Goal: Task Accomplishment & Management: Manage account settings

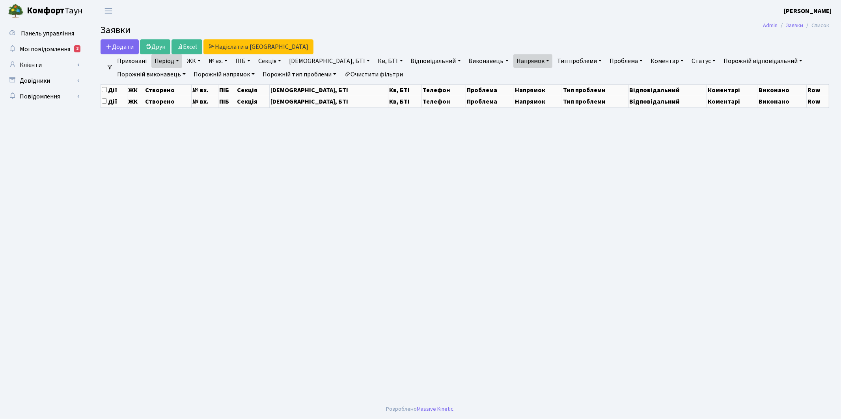
select select "25"
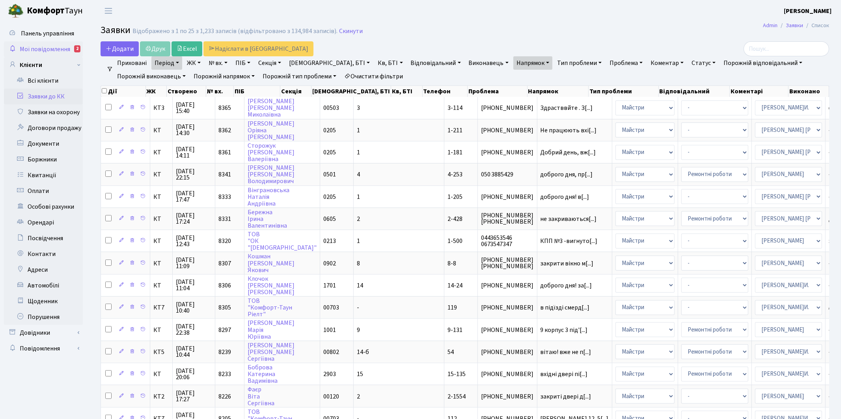
click at [54, 45] on span "Мої повідомлення" at bounding box center [45, 49] width 50 height 9
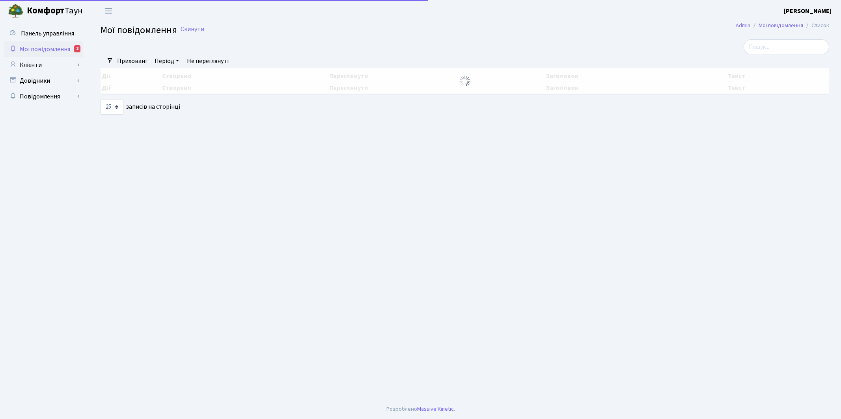
select select "25"
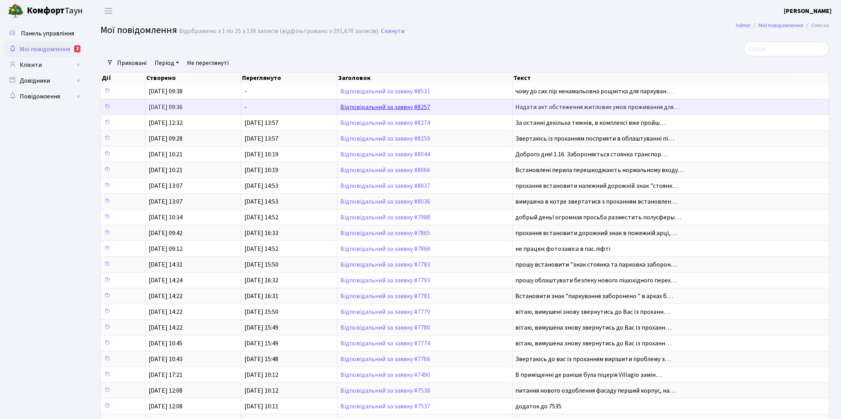
click at [380, 107] on link "Відповідальний за заявку #8257" at bounding box center [386, 107] width 90 height 9
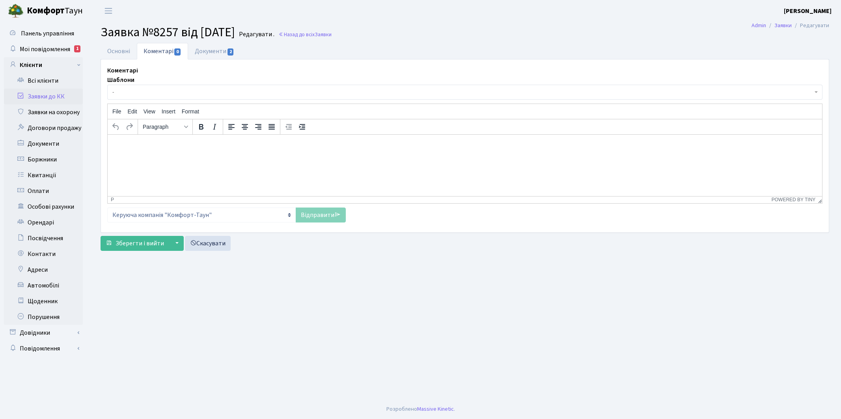
select select "7778"
click at [117, 54] on link "Основні" at bounding box center [119, 51] width 36 height 16
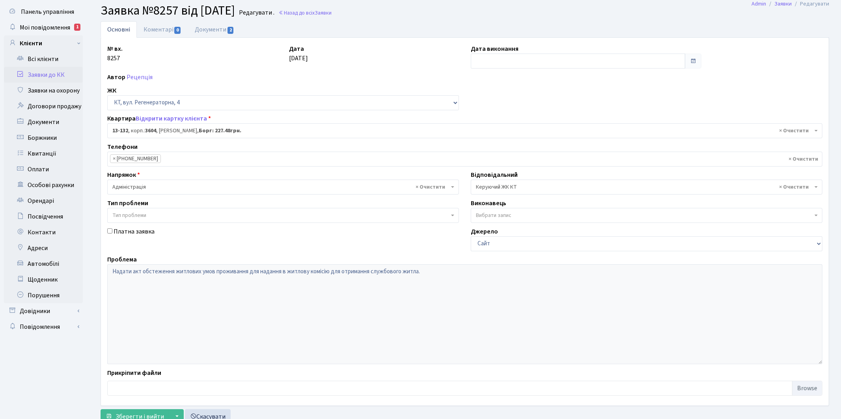
scroll to position [23, 0]
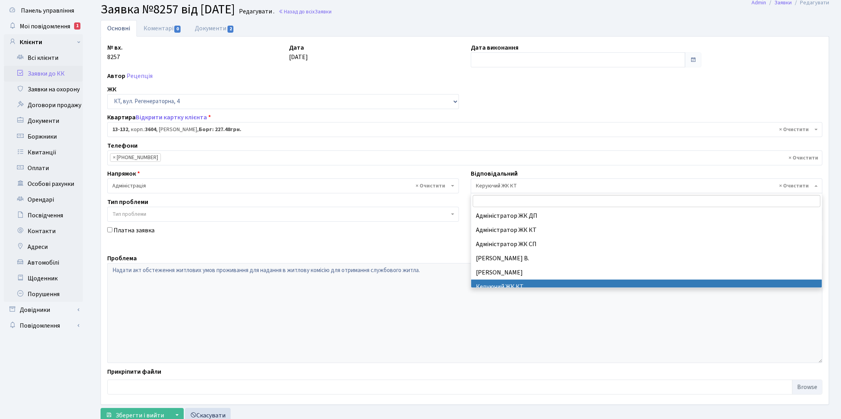
click at [505, 186] on span "× Керуючий ЖК КТ" at bounding box center [644, 186] width 337 height 8
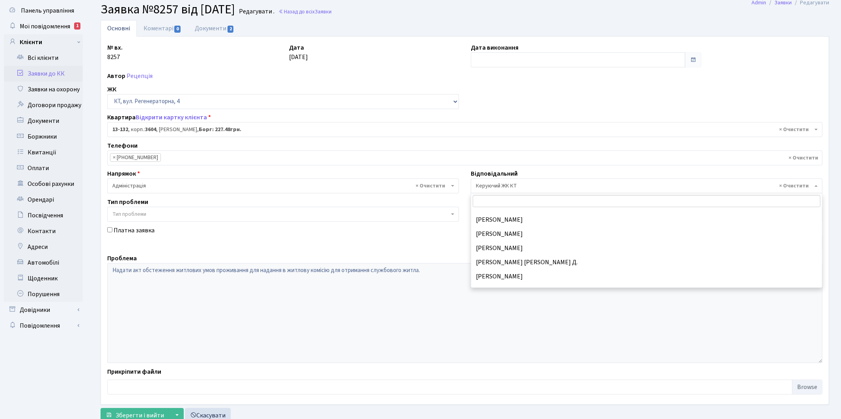
scroll to position [244, 0]
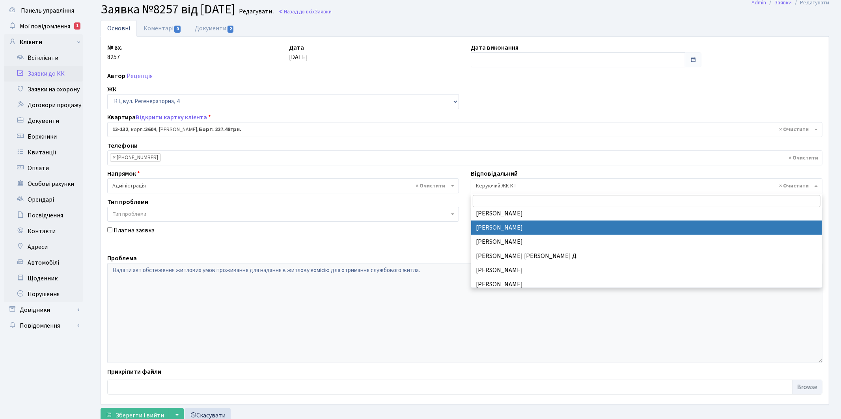
select select "26"
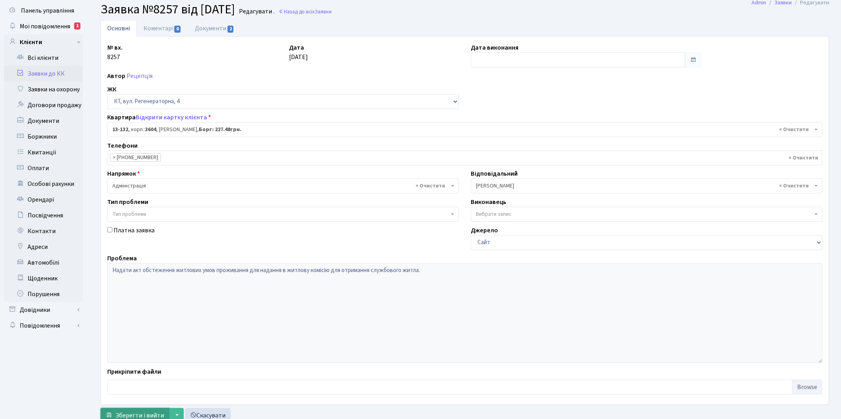
click at [140, 414] on span "Зберегти і вийти" at bounding box center [140, 416] width 48 height 9
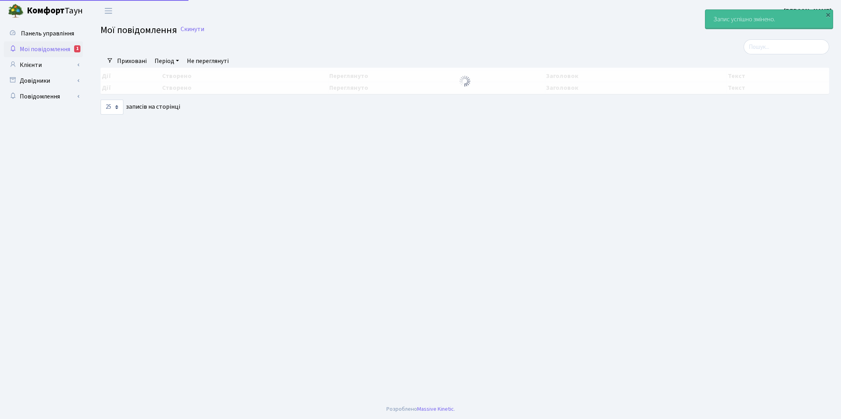
select select "25"
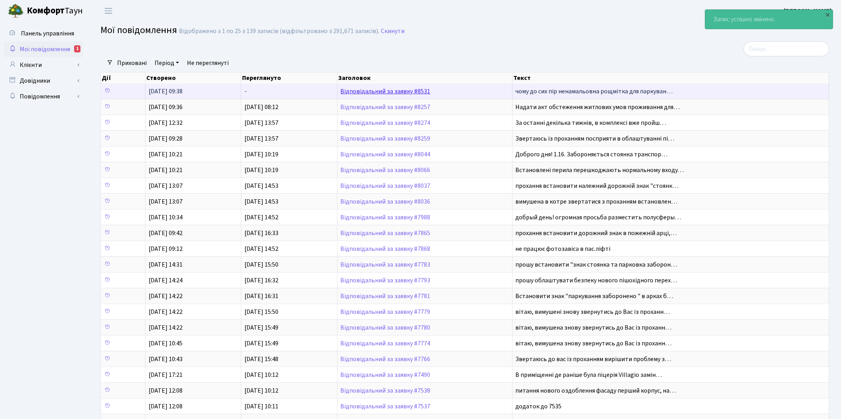
click at [356, 90] on link "Відповідальний за заявку #8531" at bounding box center [386, 91] width 90 height 9
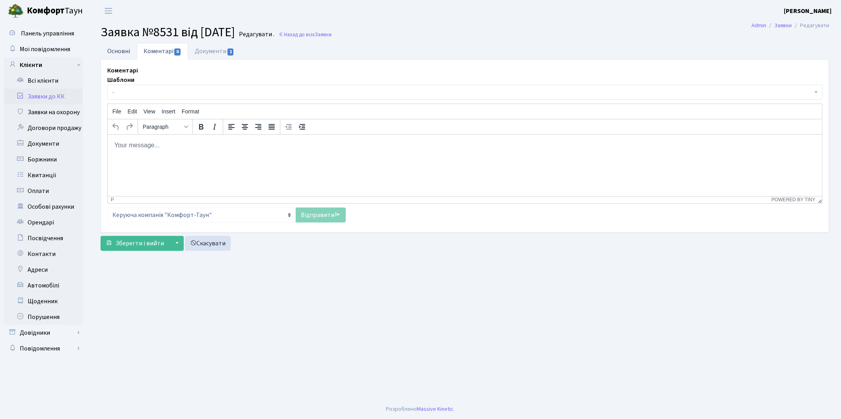
click at [119, 52] on link "Основні" at bounding box center [119, 51] width 36 height 16
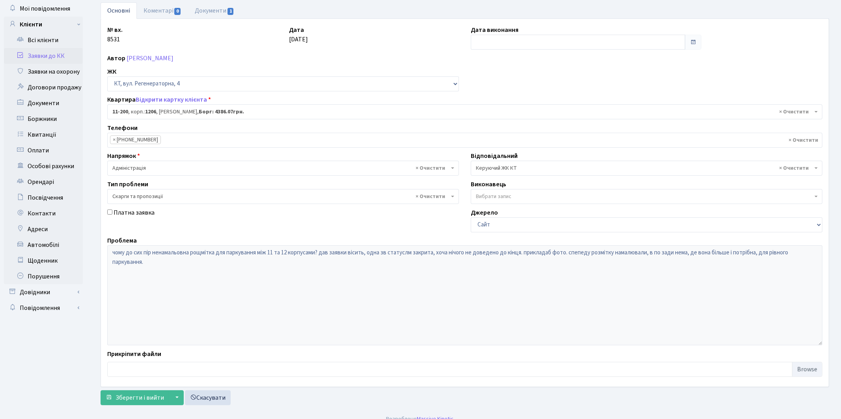
scroll to position [50, 0]
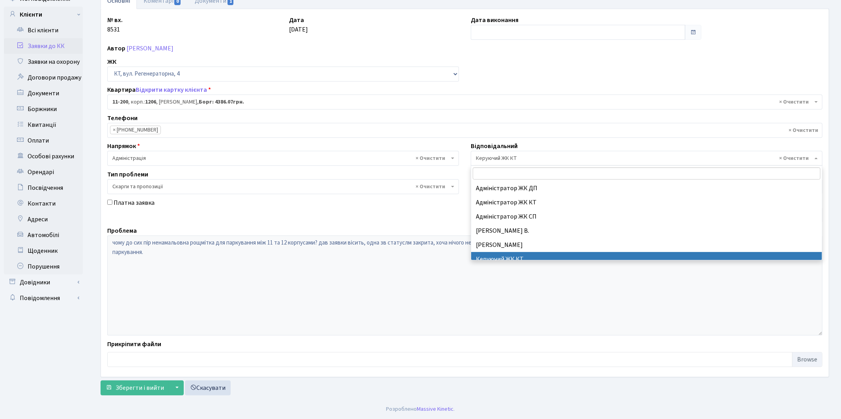
click at [521, 155] on span "× Керуючий ЖК КТ" at bounding box center [644, 159] width 337 height 8
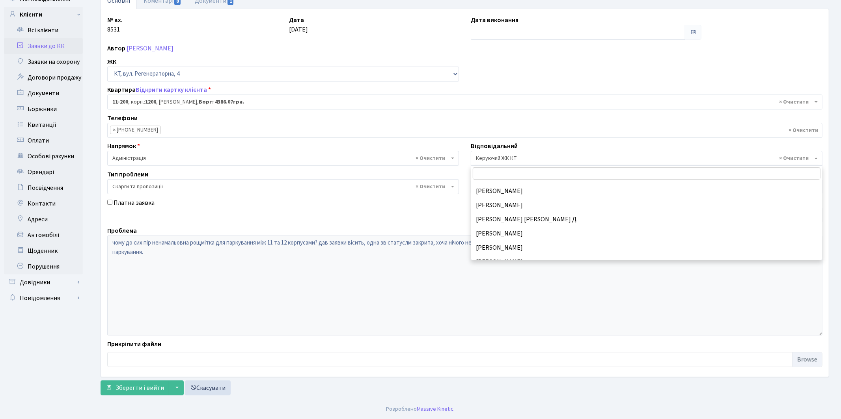
scroll to position [375, 0]
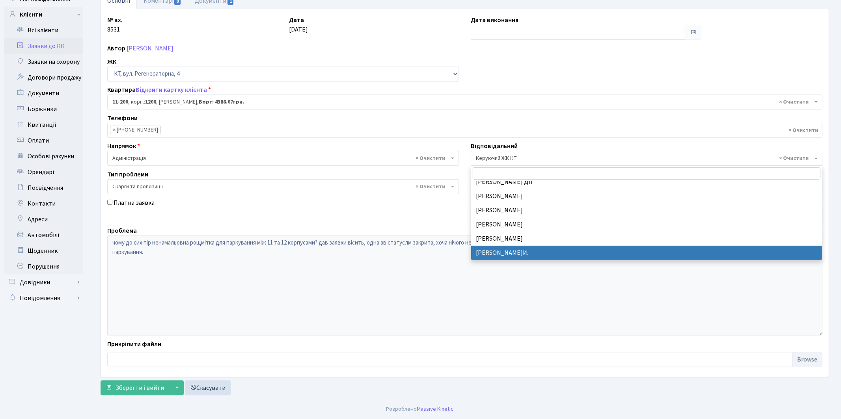
select select "18"
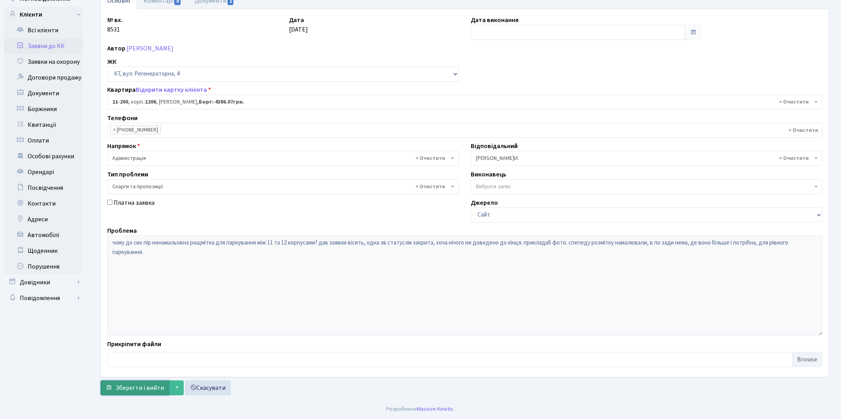
click at [132, 389] on span "Зберегти і вийти" at bounding box center [140, 388] width 48 height 9
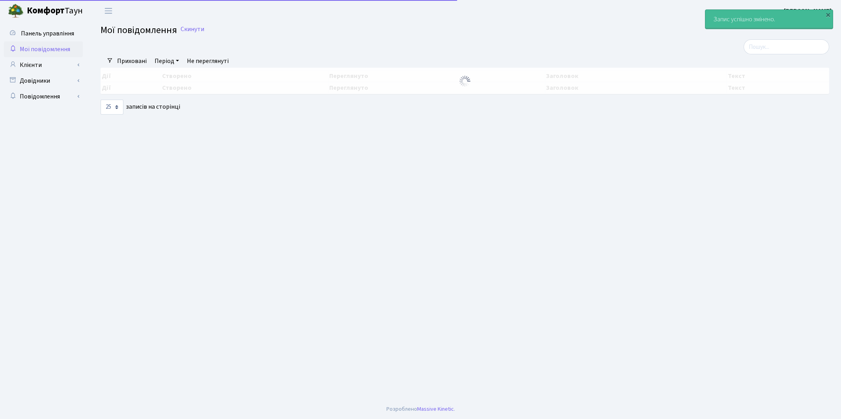
select select "25"
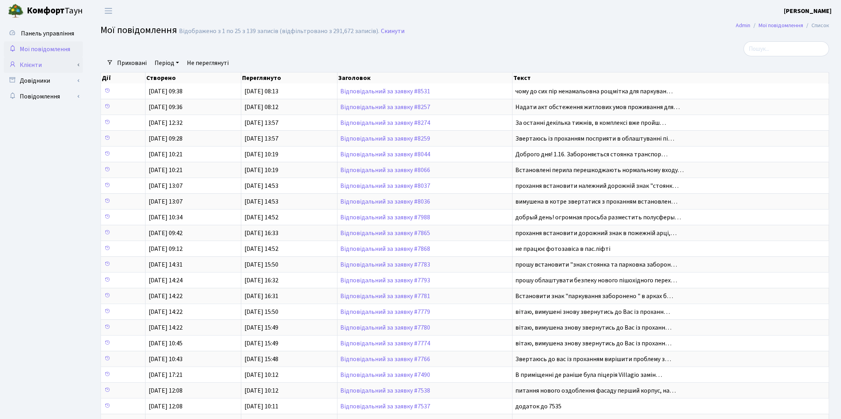
click at [40, 67] on link "Клієнти" at bounding box center [43, 65] width 79 height 16
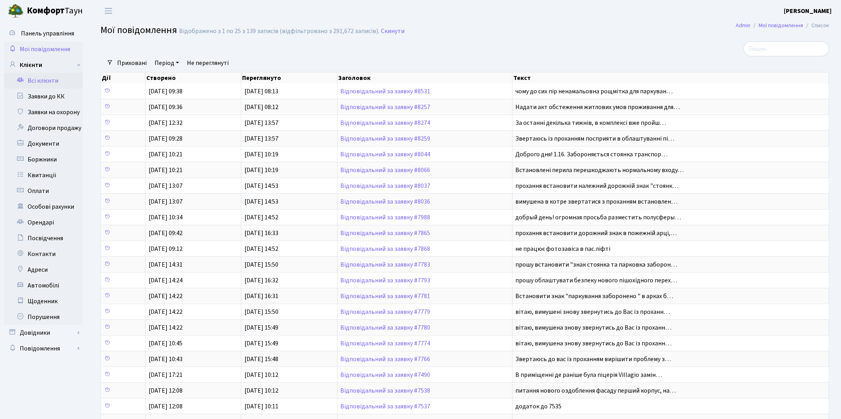
click at [40, 80] on link "Всі клієнти" at bounding box center [43, 81] width 79 height 16
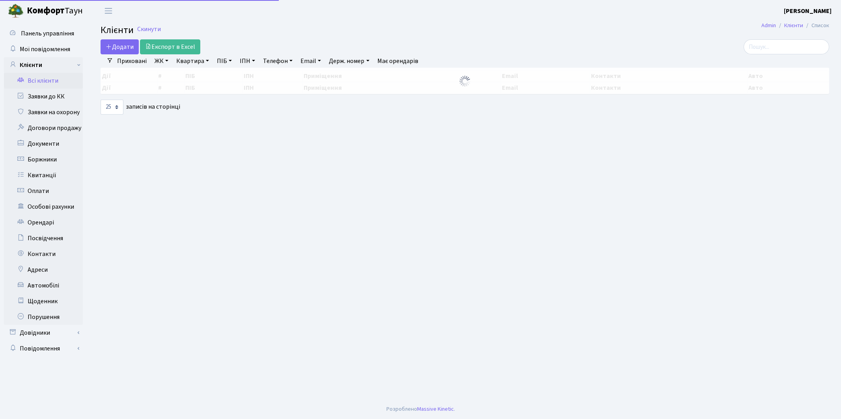
select select "25"
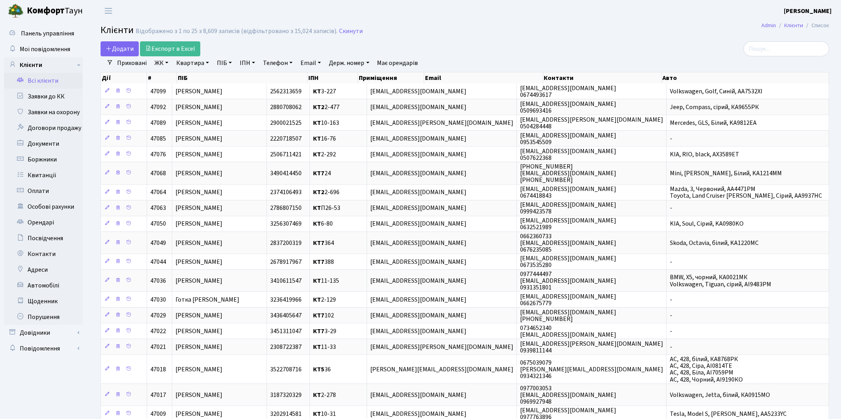
click at [274, 65] on link "Телефон" at bounding box center [278, 62] width 36 height 13
click at [278, 76] on input "text" at bounding box center [283, 78] width 46 height 15
paste input "093 382 08 18"
type input "093 382 08 18"
